Goal: Find contact information: Find contact information

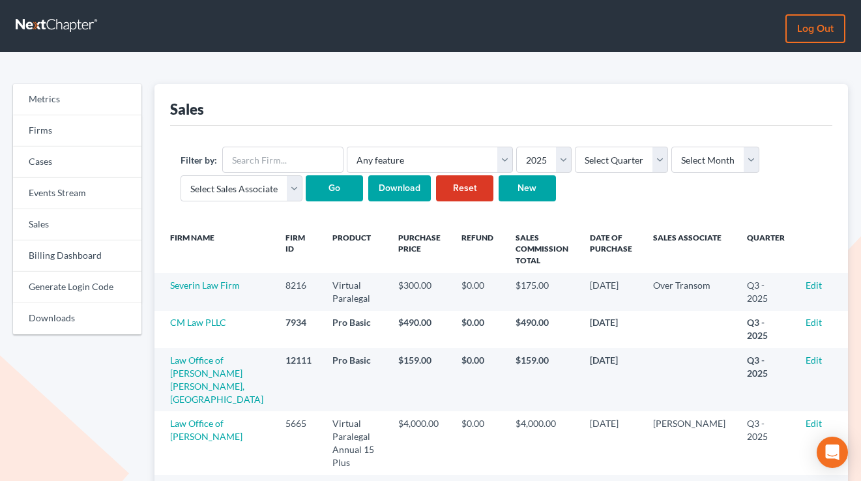
scroll to position [127, 0]
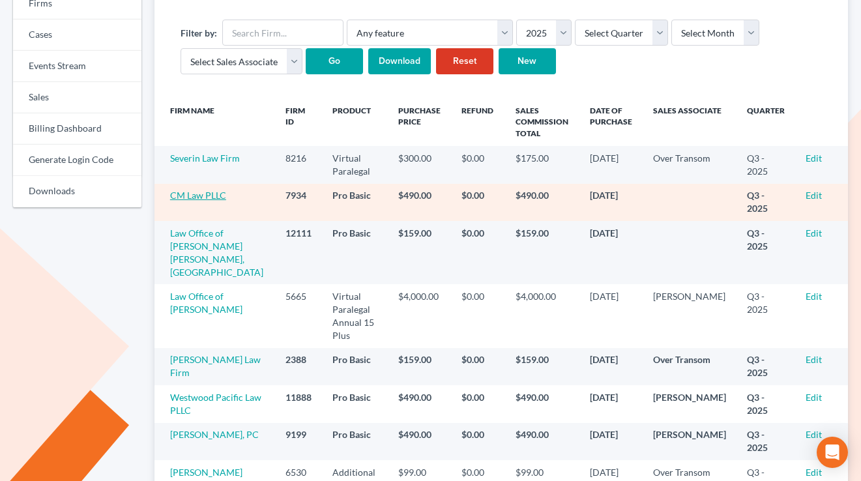
click at [206, 197] on link "CM Law PLLC" at bounding box center [198, 195] width 56 height 11
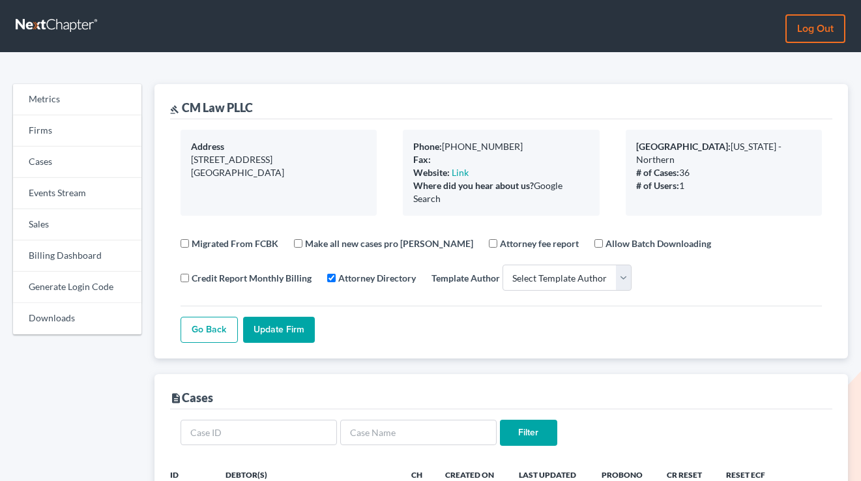
select select
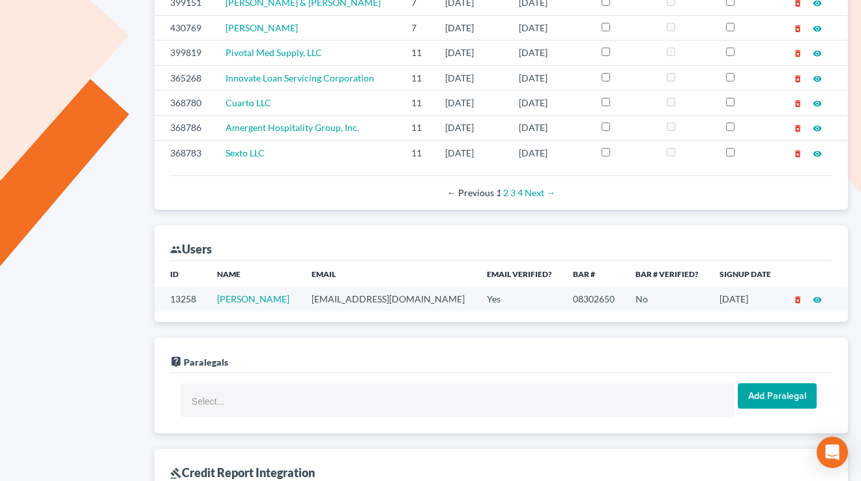
scroll to position [603, 0]
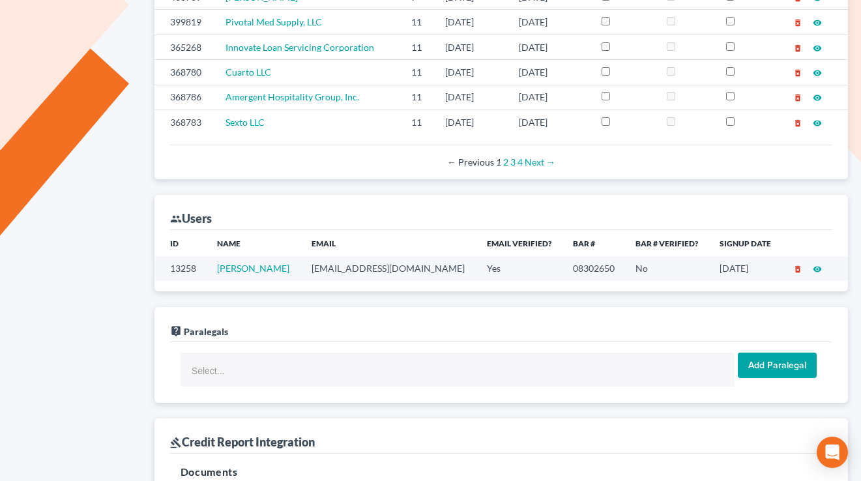
click at [356, 269] on td "[EMAIL_ADDRESS][DOMAIN_NAME]" at bounding box center [388, 268] width 175 height 24
click at [356, 268] on td "[EMAIL_ADDRESS][DOMAIN_NAME]" at bounding box center [388, 268] width 175 height 24
copy td "[EMAIL_ADDRESS][DOMAIN_NAME]"
